Goal: Transaction & Acquisition: Purchase product/service

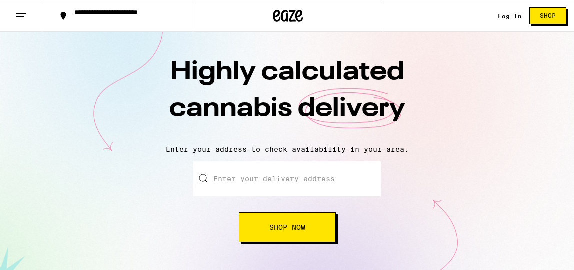
click at [233, 173] on input "Enter your delivery address" at bounding box center [287, 179] width 188 height 35
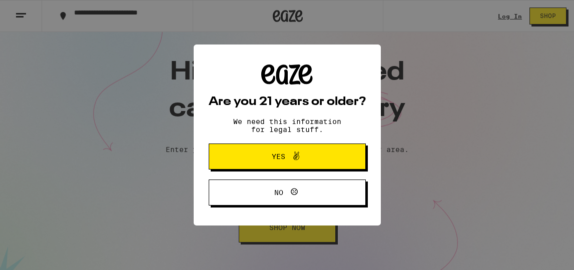
click at [315, 155] on span "Yes" at bounding box center [287, 156] width 76 height 13
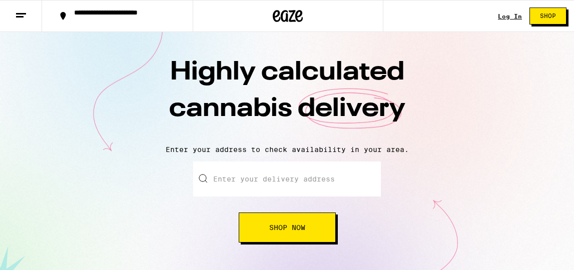
click at [283, 183] on input "Enter your delivery address" at bounding box center [287, 179] width 188 height 35
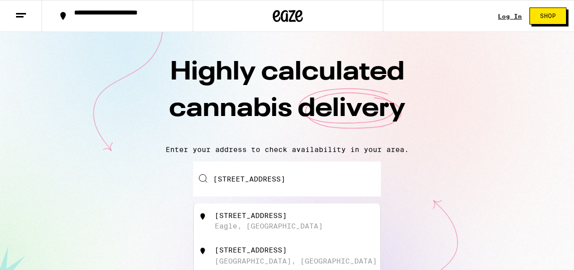
click at [235, 179] on input "[STREET_ADDRESS]" at bounding box center [287, 179] width 188 height 35
click at [294, 231] on div "[STREET_ADDRESS]" at bounding box center [304, 221] width 179 height 19
type input "[STREET_ADDRESS]"
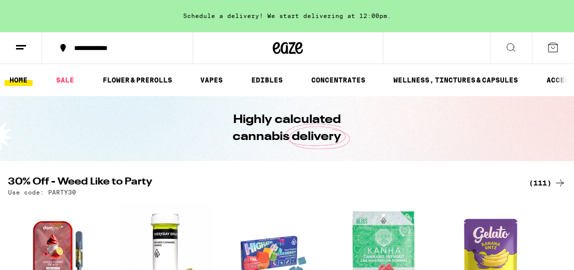
click at [512, 50] on icon at bounding box center [511, 48] width 8 height 8
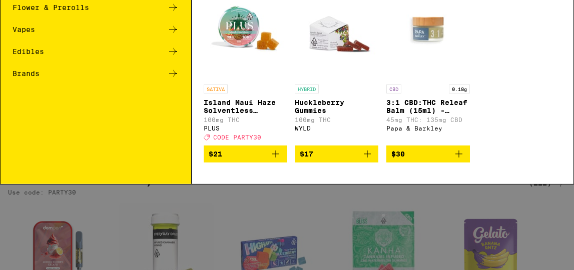
click at [229, 22] on div "Search for Products" at bounding box center [287, 17] width 573 height 32
click at [230, 18] on input "Search for Products" at bounding box center [285, 16] width 513 height 9
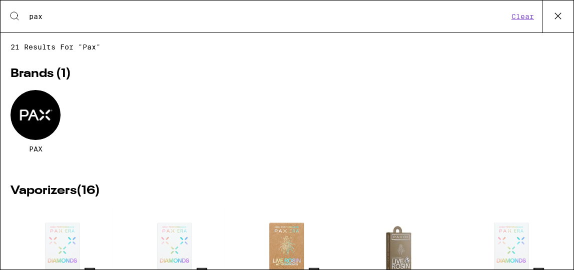
type input "pax"
click at [41, 120] on div at bounding box center [36, 115] width 50 height 50
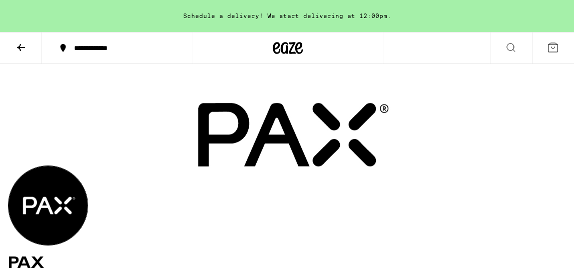
click at [14, 54] on button at bounding box center [21, 49] width 42 height 32
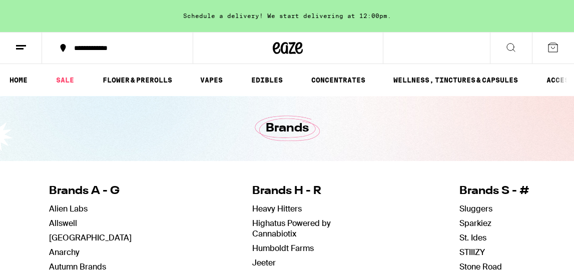
click at [515, 53] on icon at bounding box center [511, 48] width 12 height 12
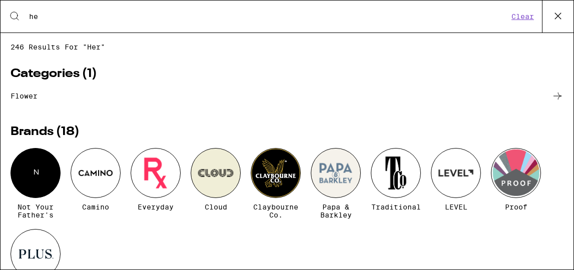
type input "h"
